Goal: Task Accomplishment & Management: Complete application form

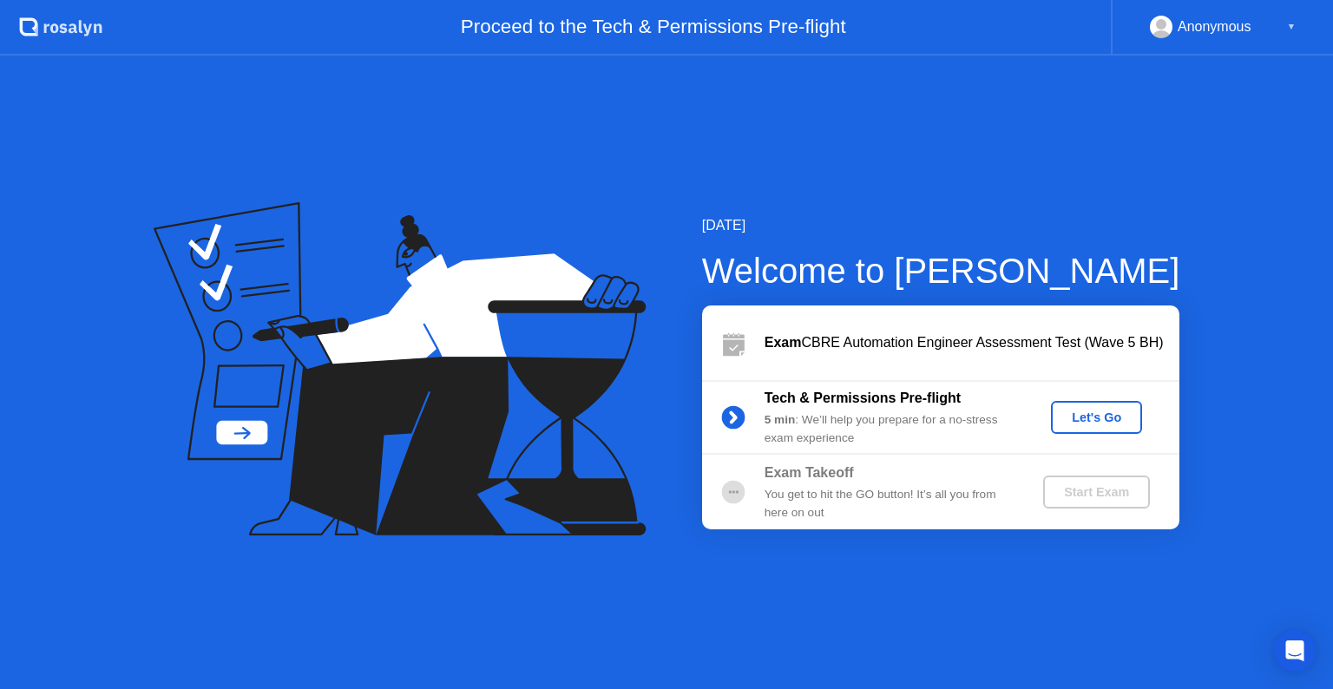
click at [1087, 419] on div "Let's Go" at bounding box center [1096, 417] width 77 height 14
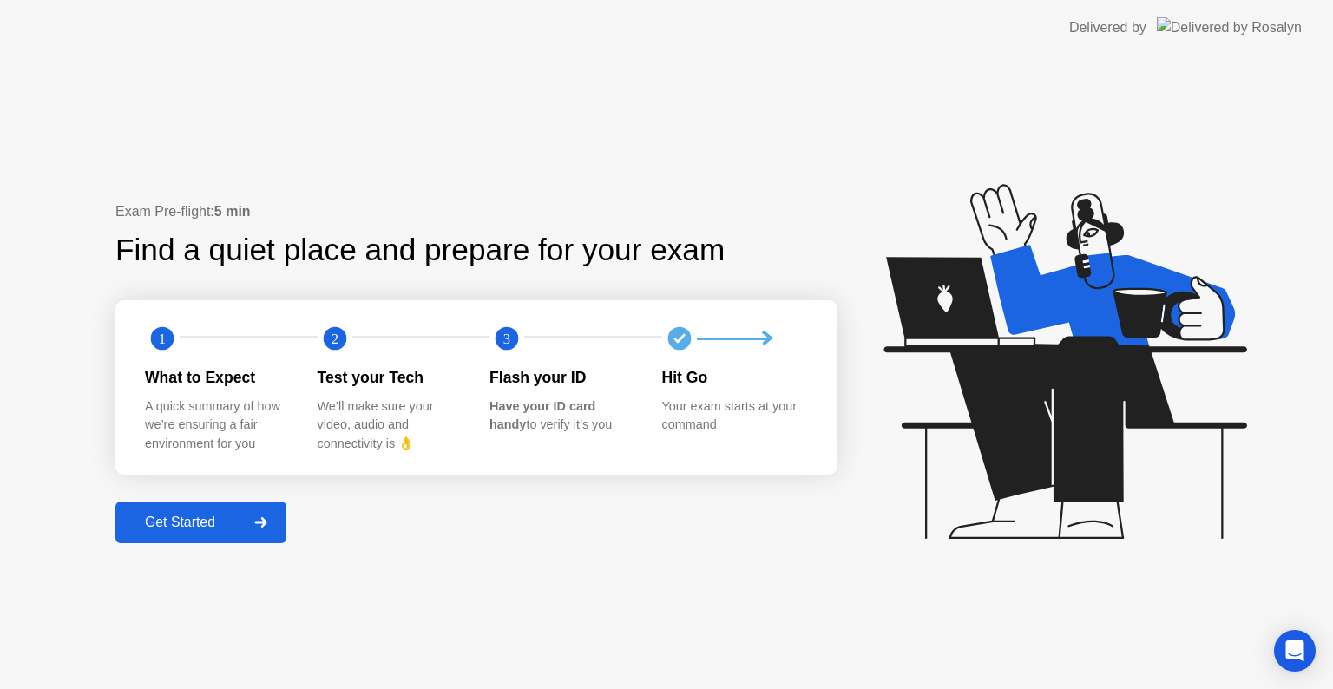
click at [191, 535] on button "Get Started" at bounding box center [200, 523] width 171 height 42
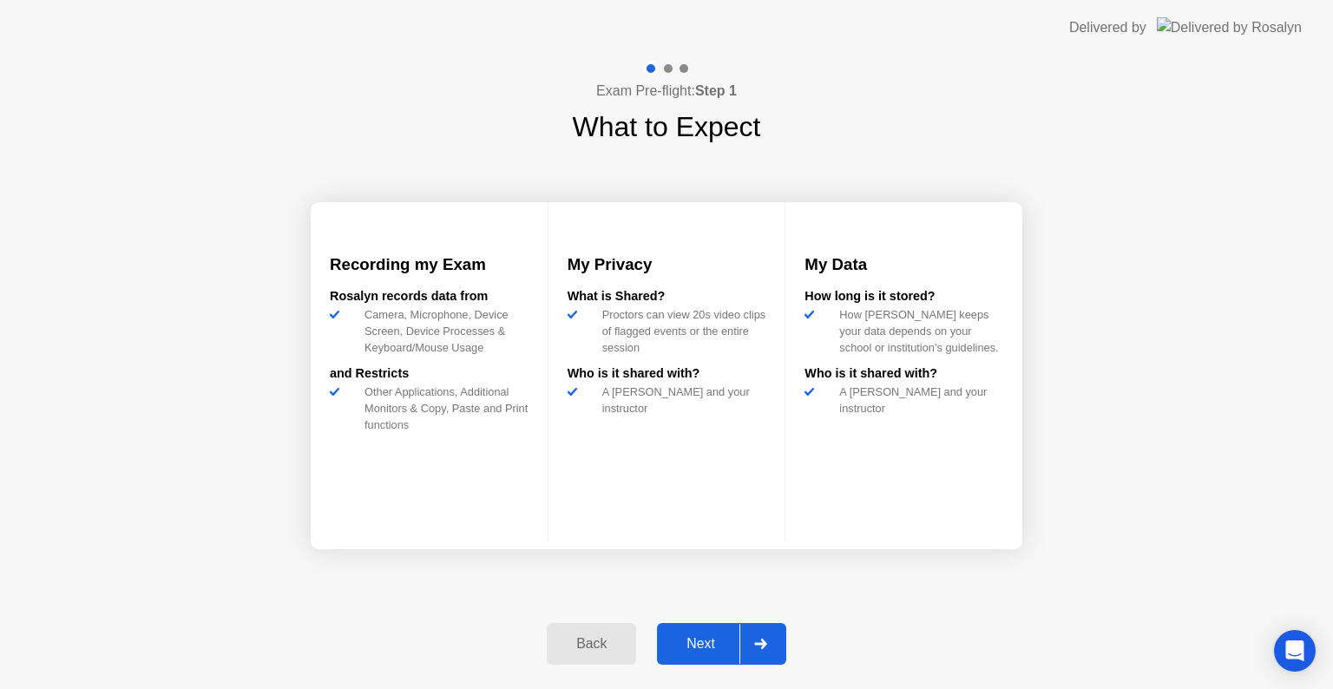
click at [726, 641] on div "Next" at bounding box center [700, 644] width 77 height 16
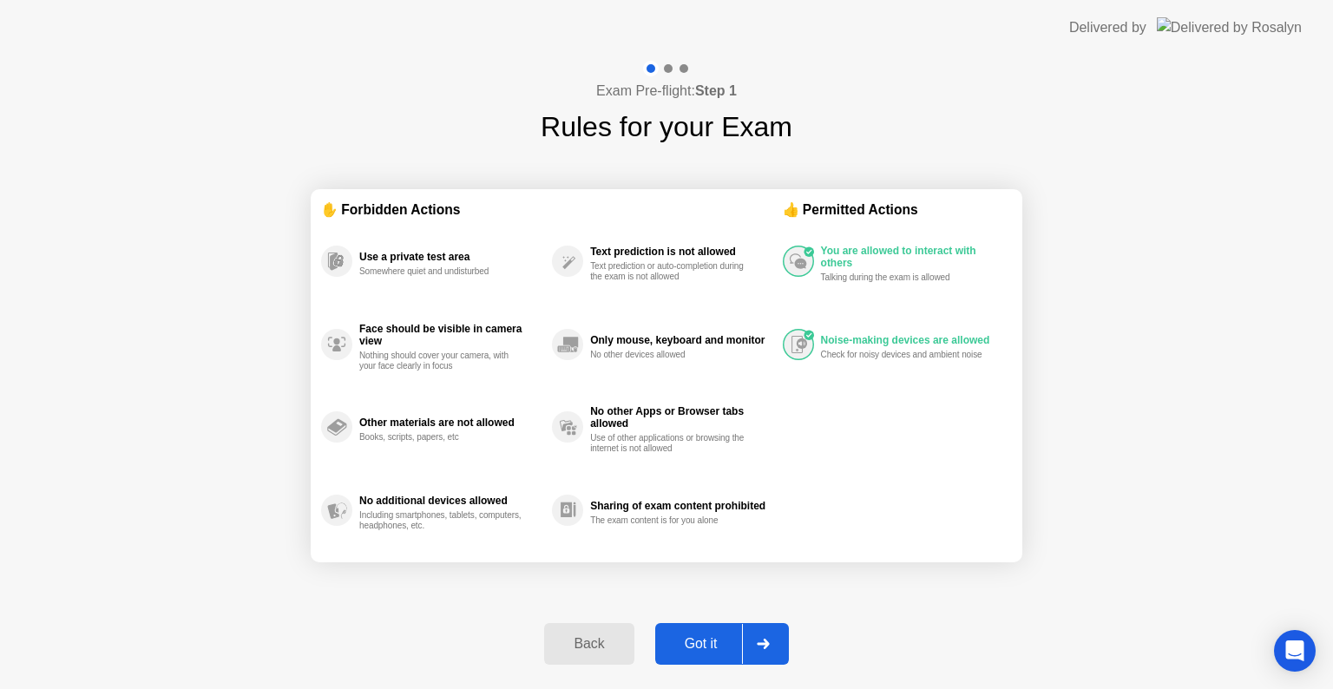
click at [718, 652] on div "Got it" at bounding box center [701, 644] width 82 height 16
select select "**********"
select select "*******"
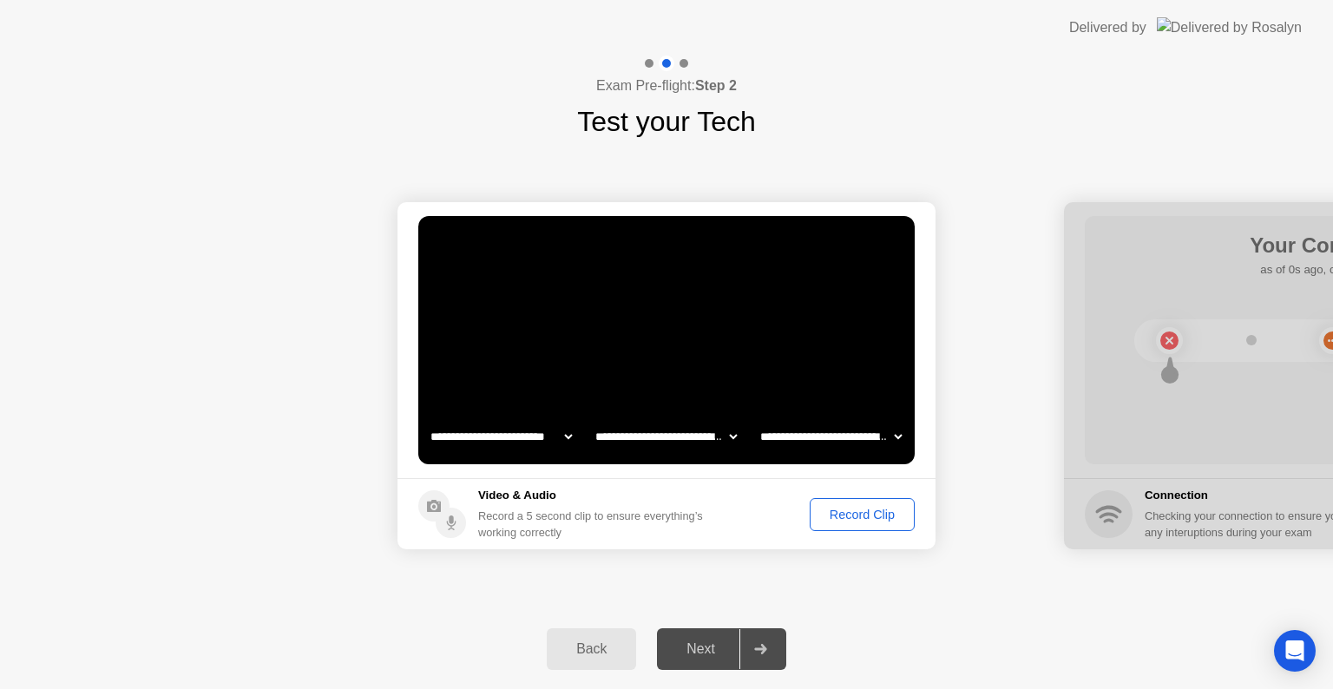
click at [837, 512] on div "Record Clip" at bounding box center [862, 515] width 93 height 14
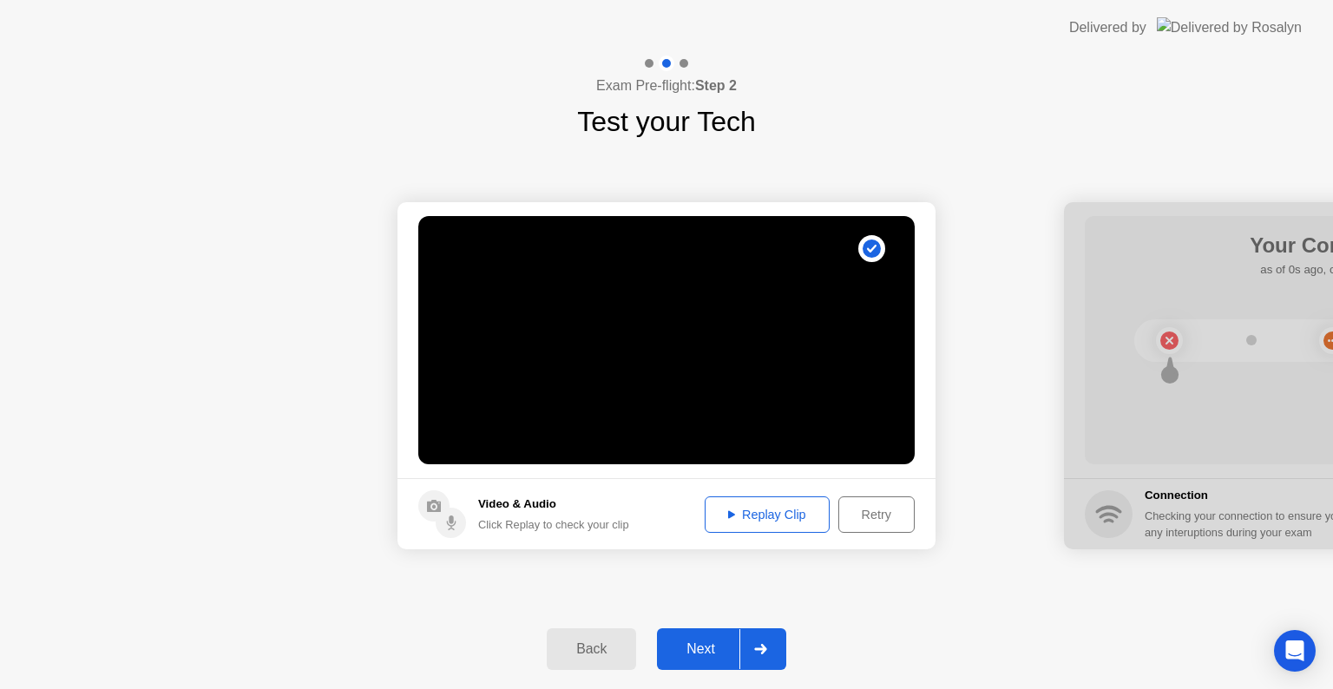
click at [742, 513] on div "Replay Clip" at bounding box center [767, 515] width 113 height 14
click at [697, 643] on div "Next" at bounding box center [700, 649] width 77 height 16
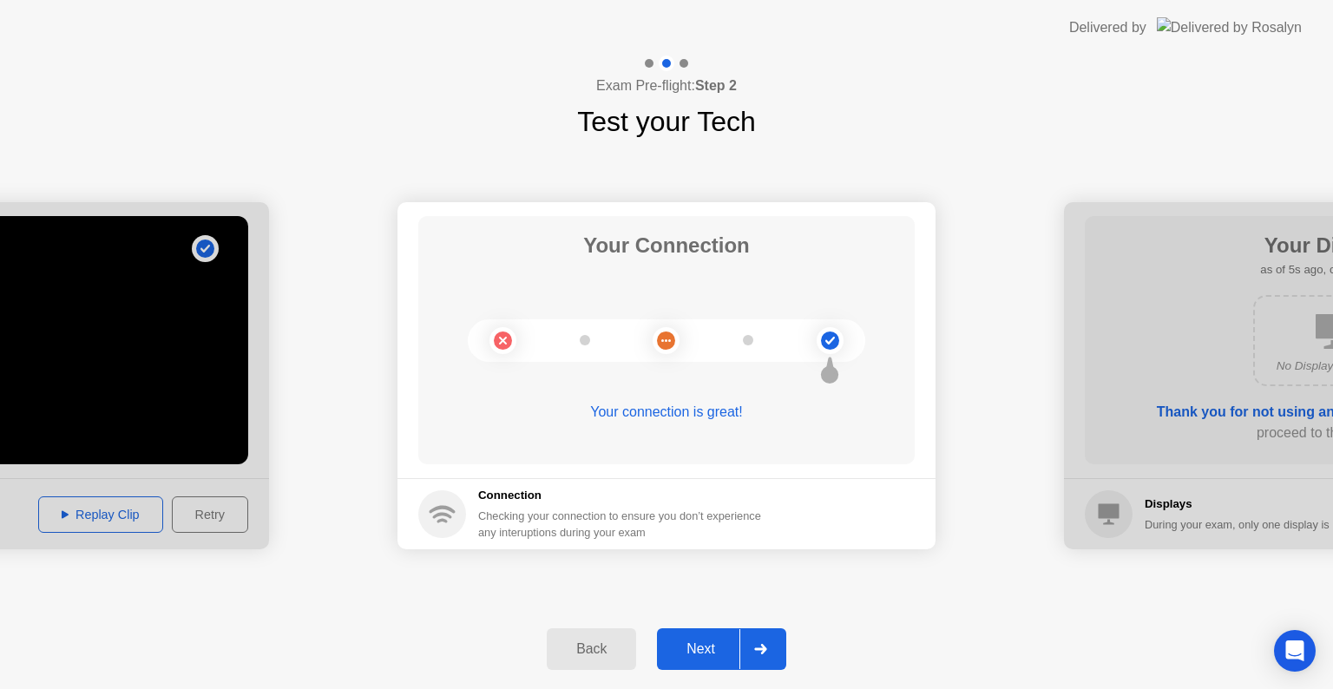
click at [727, 641] on div "Next" at bounding box center [700, 649] width 77 height 16
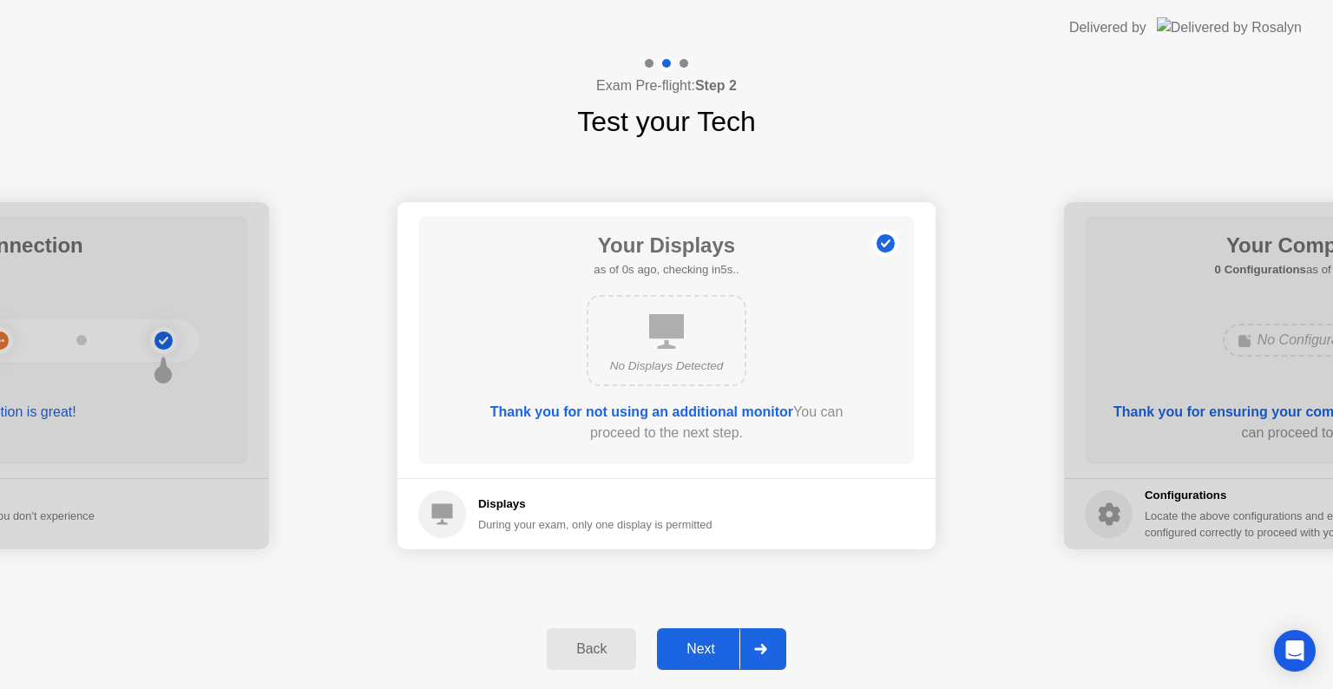
click at [688, 647] on div "Next" at bounding box center [700, 649] width 77 height 16
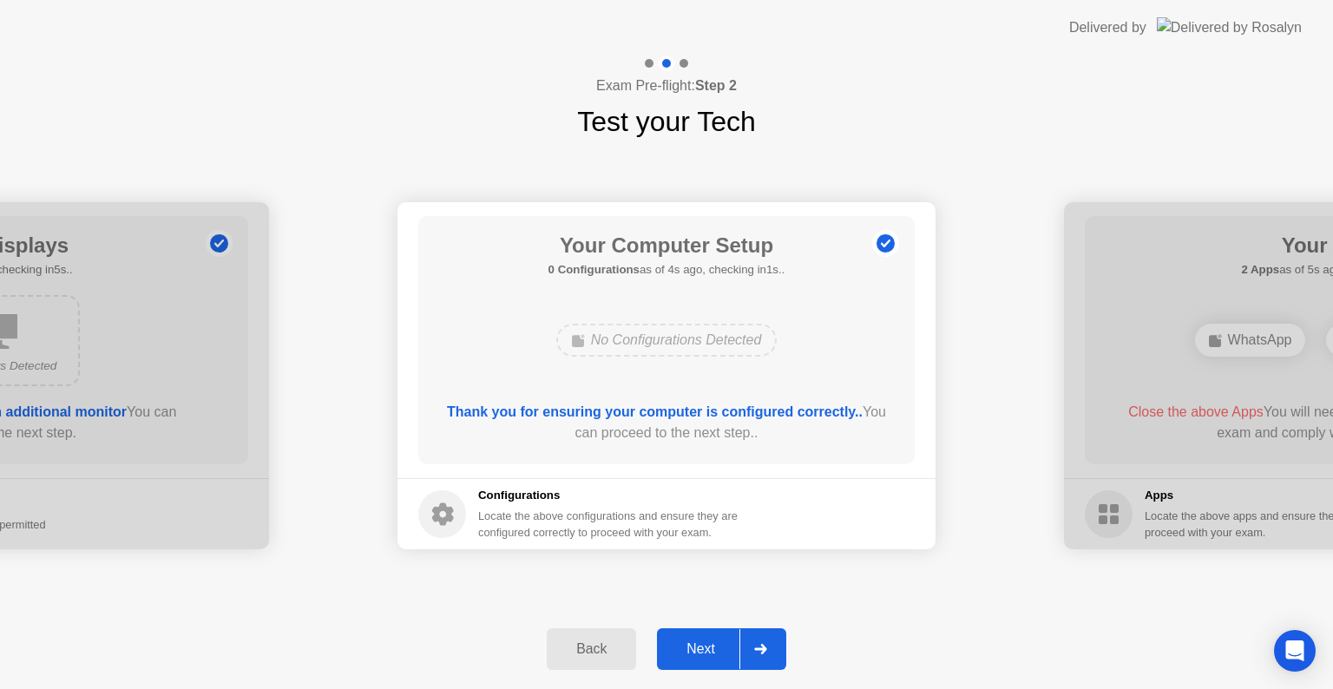
click at [698, 654] on div "Next" at bounding box center [700, 649] width 77 height 16
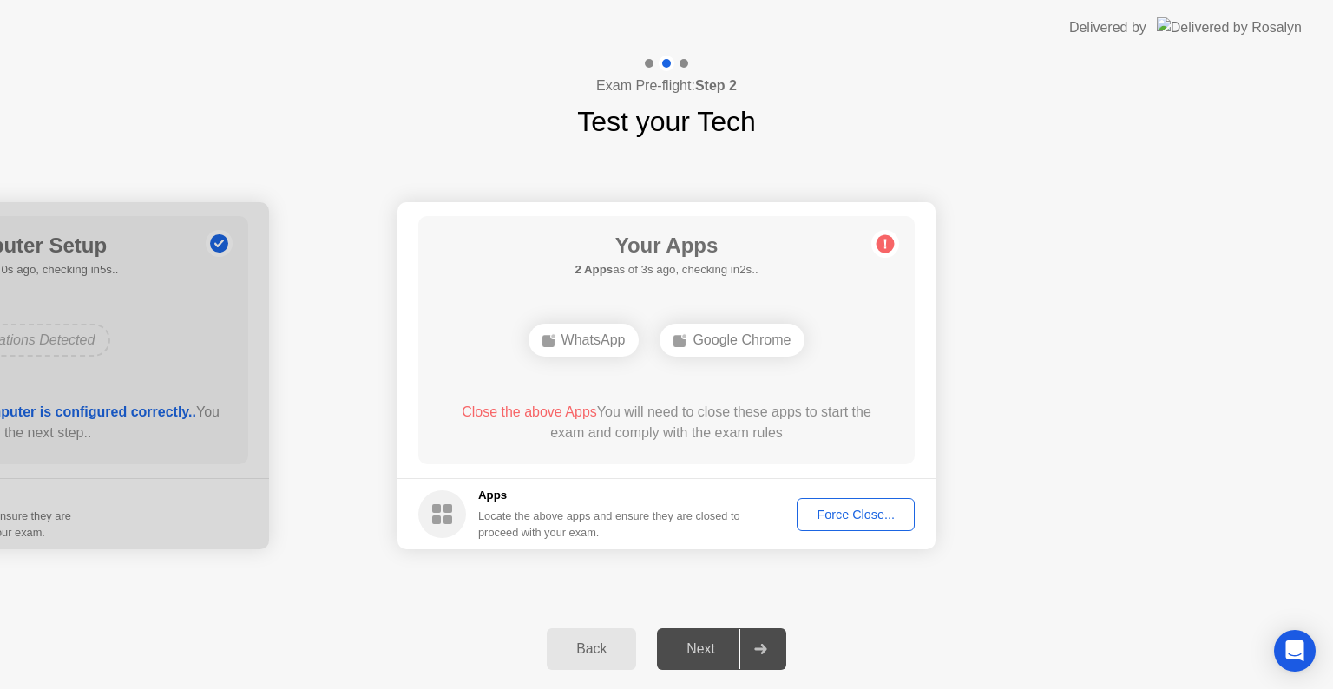
click at [815, 526] on button "Force Close..." at bounding box center [856, 514] width 118 height 33
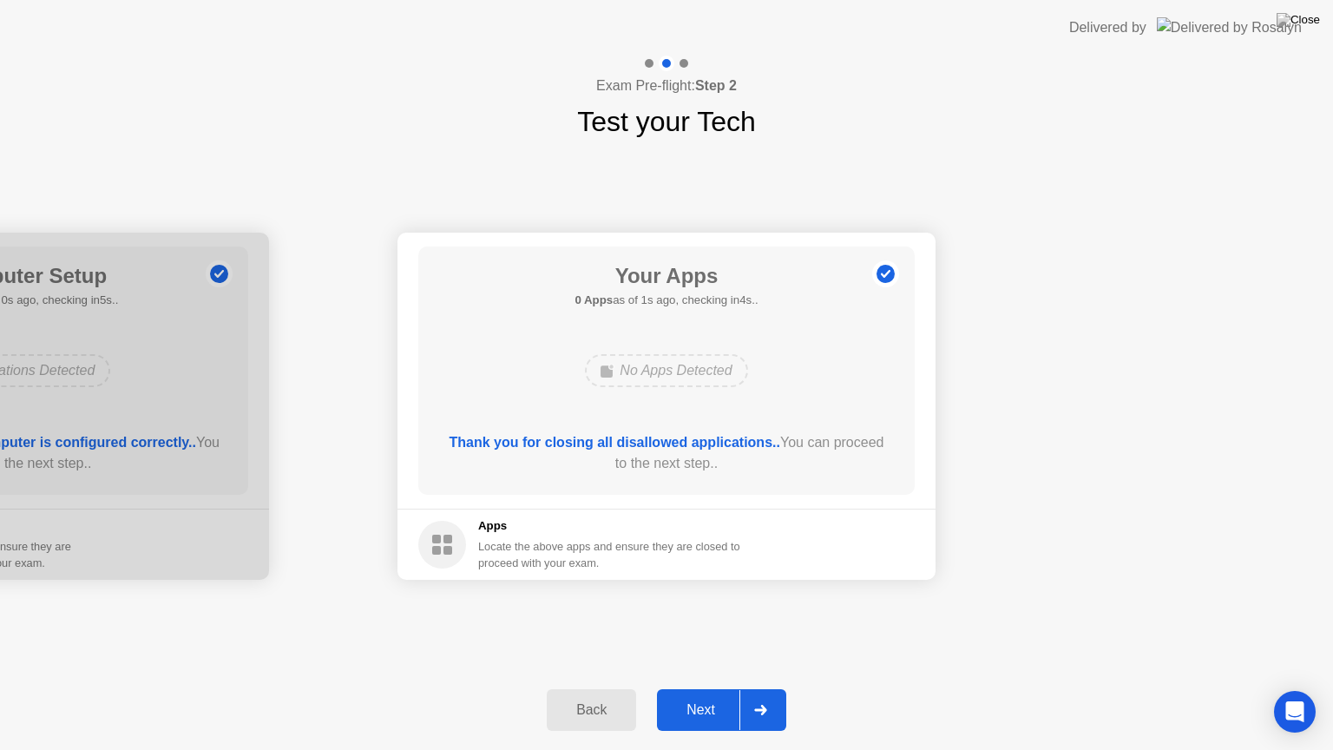
click at [711, 688] on div "Next" at bounding box center [700, 710] width 77 height 16
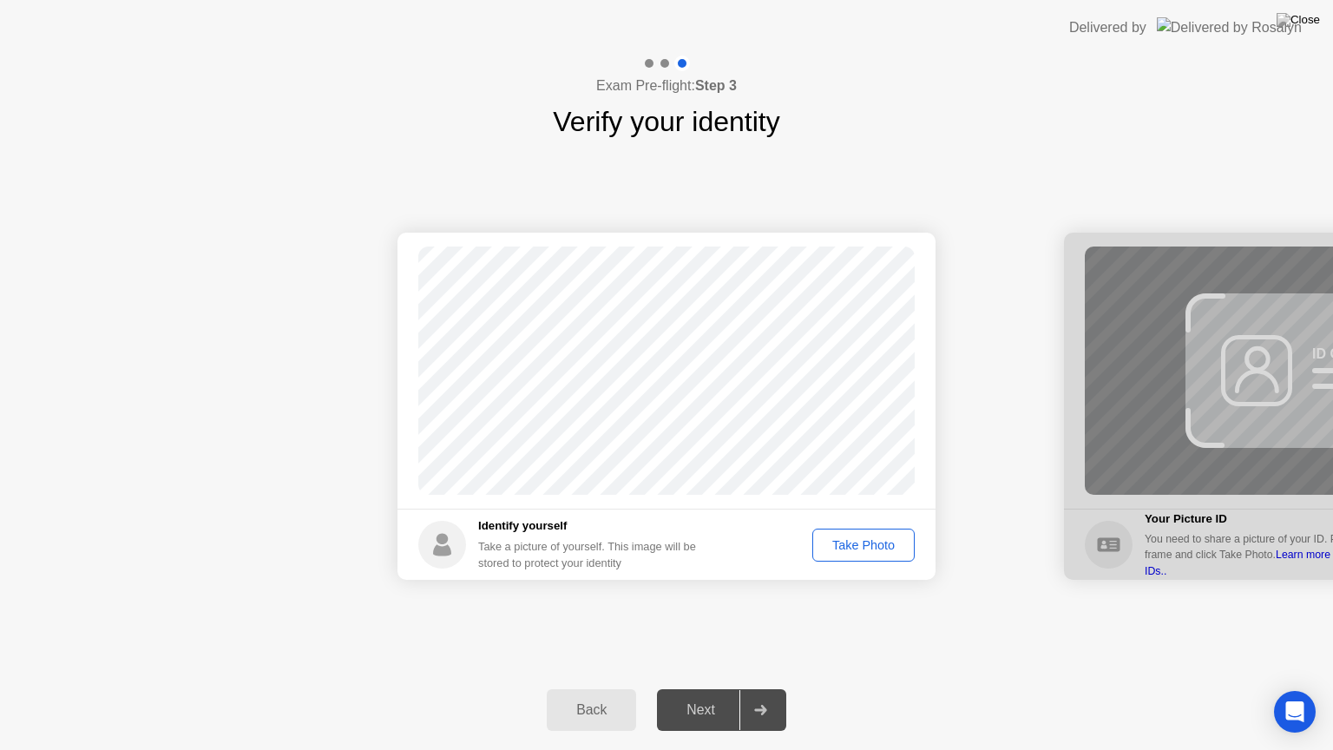
click at [871, 542] on div "Take Photo" at bounding box center [863, 545] width 90 height 14
click at [724, 688] on div "Next" at bounding box center [700, 710] width 77 height 16
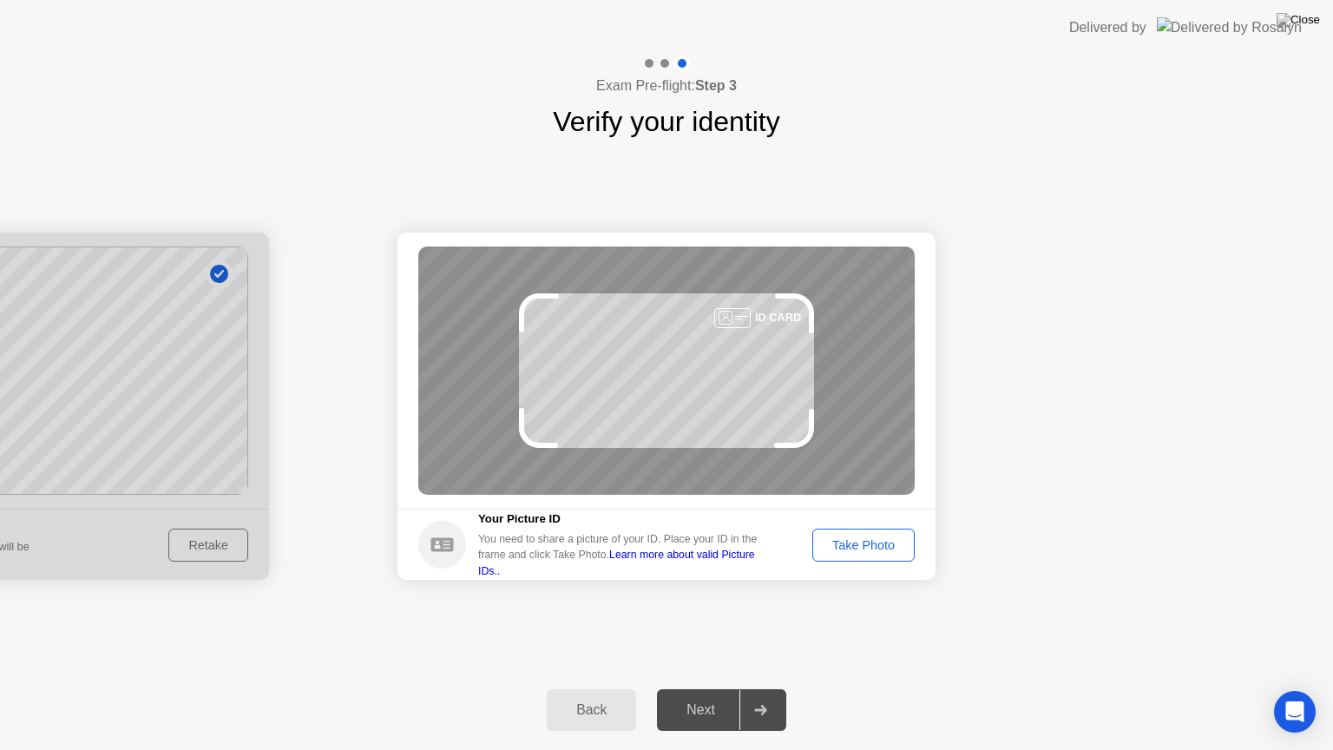
click at [844, 549] on div "Take Photo" at bounding box center [863, 545] width 90 height 14
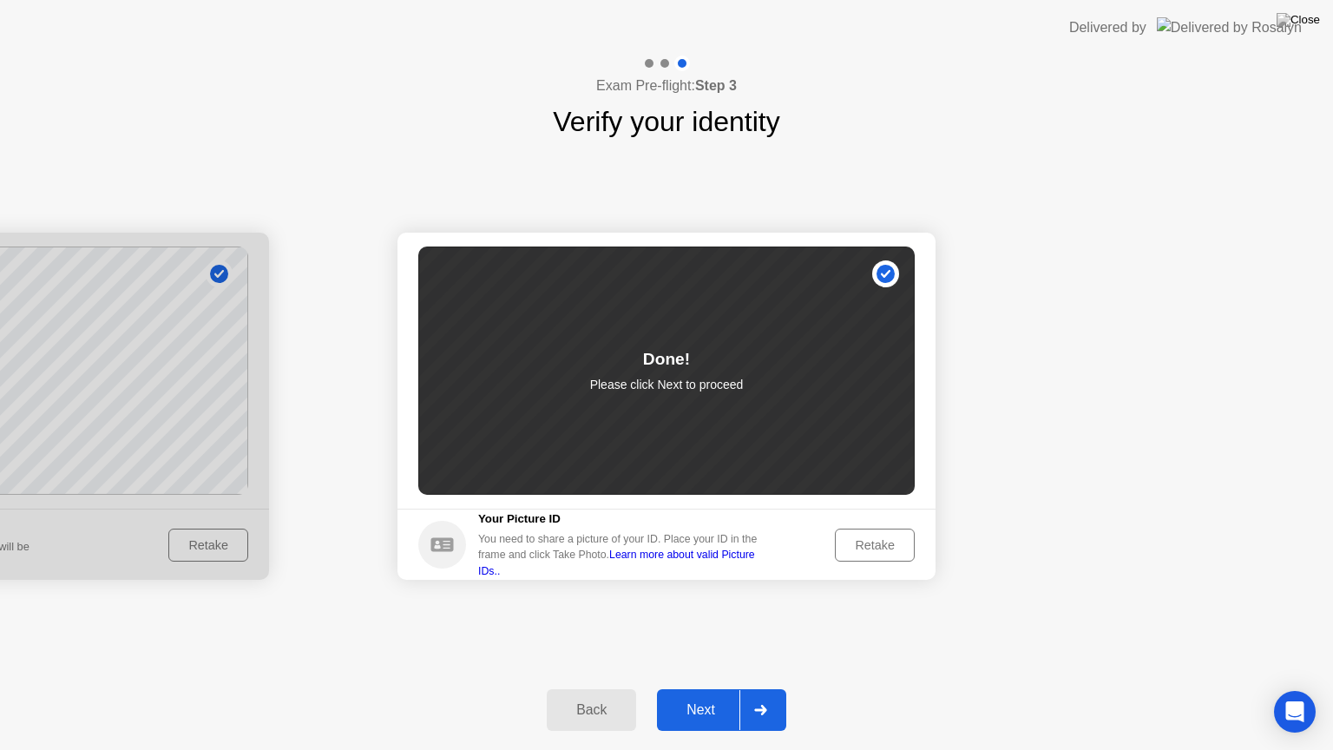
click at [698, 688] on button "Next" at bounding box center [721, 710] width 129 height 42
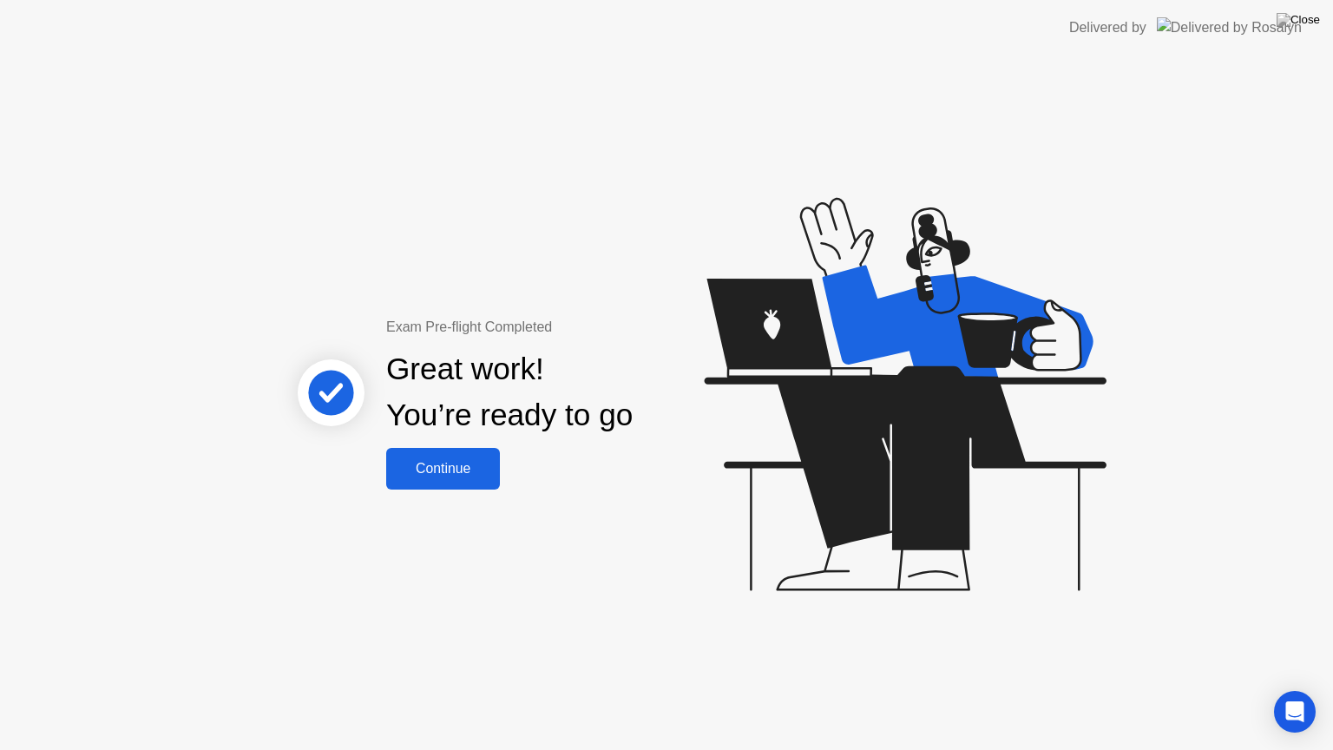
click at [476, 465] on div "Continue" at bounding box center [442, 469] width 103 height 16
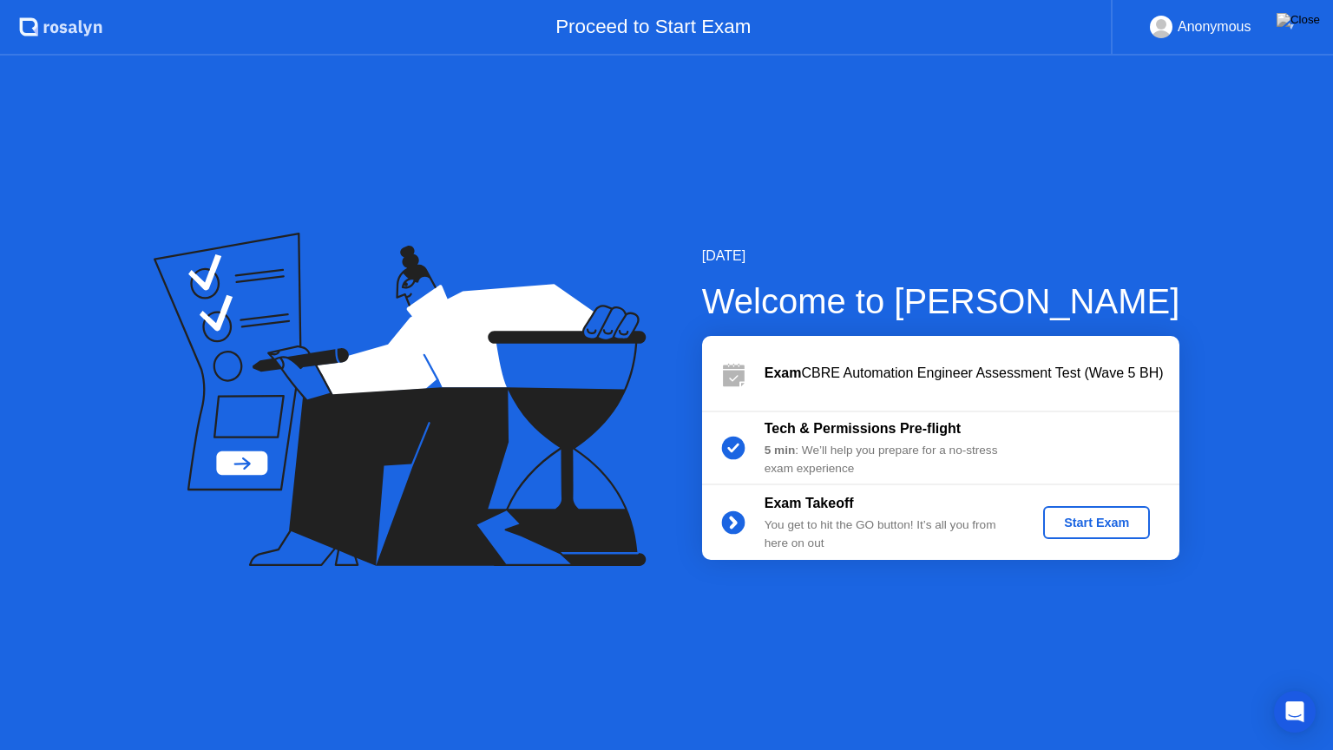
click at [1105, 529] on div "Start Exam" at bounding box center [1096, 523] width 93 height 14
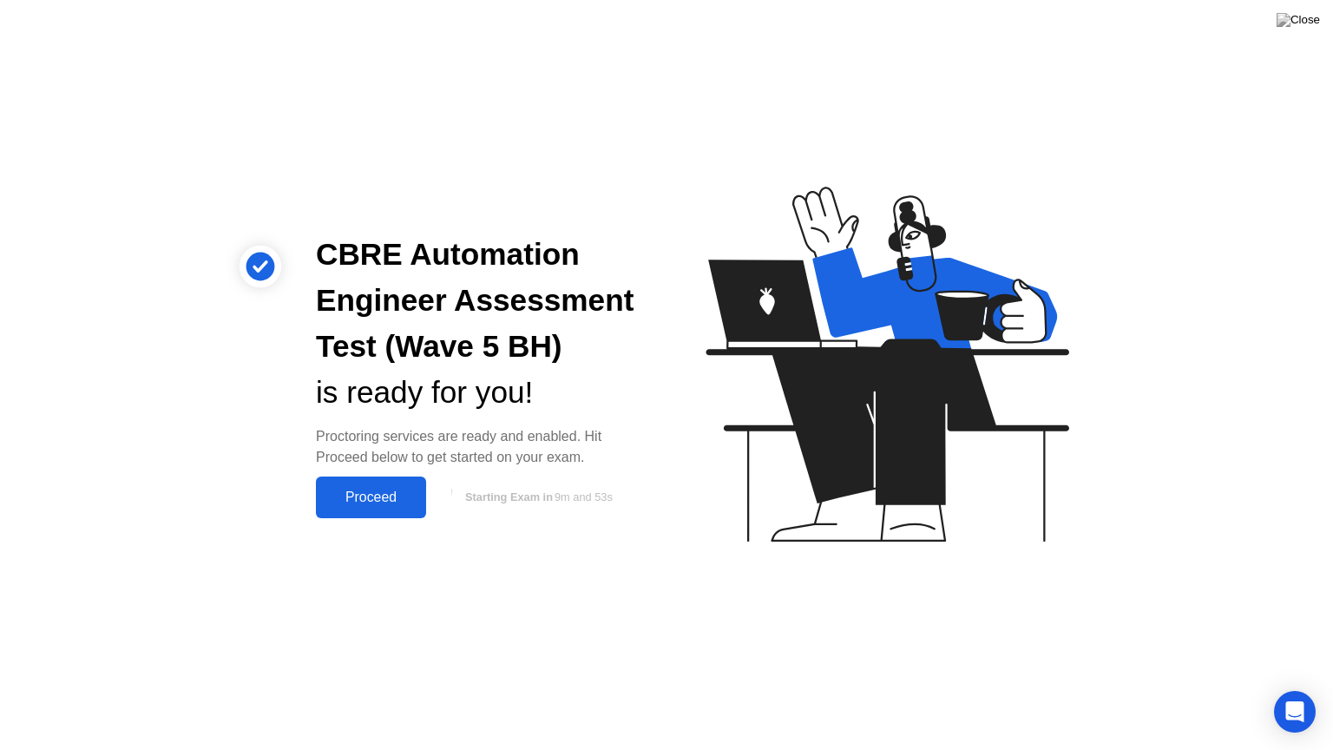
click at [382, 498] on div "Proceed" at bounding box center [371, 497] width 100 height 16
